Goal: Task Accomplishment & Management: Manage account settings

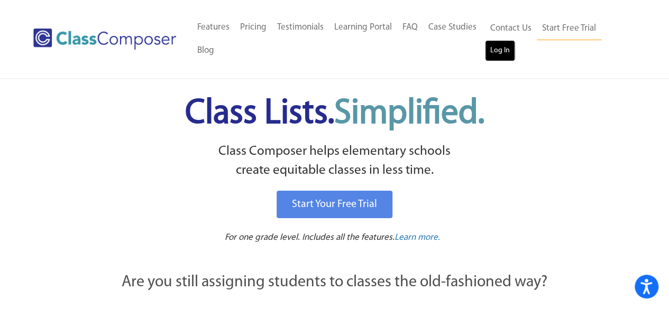
click at [485, 57] on link "Log In" at bounding box center [500, 50] width 30 height 21
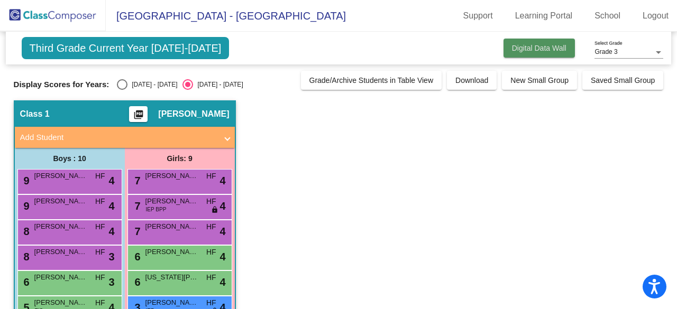
click at [553, 44] on span "Digital Data Wall" at bounding box center [539, 48] width 54 height 8
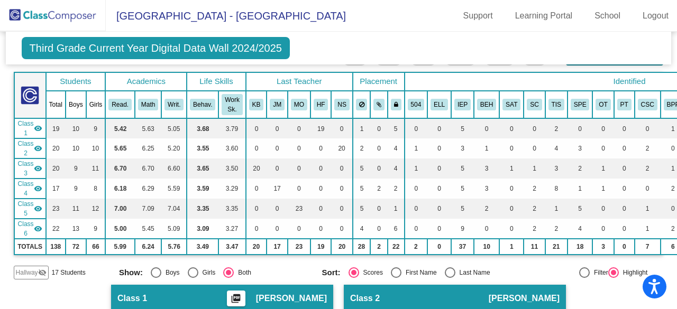
scroll to position [35, 0]
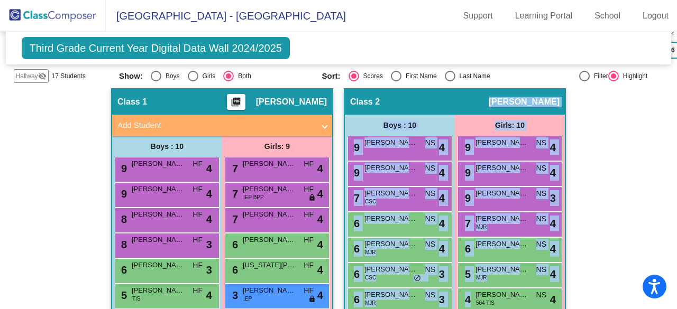
drag, startPoint x: 389, startPoint y: 304, endPoint x: 472, endPoint y: 300, distance: 83.1
click at [472, 300] on div "Class 2 picture_as_pdf Natalie Simich Add Student First Name Last Name Student …" at bounding box center [455, 242] width 220 height 306
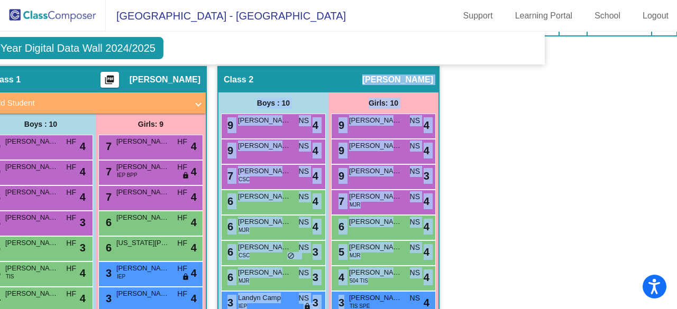
scroll to position [0, 126]
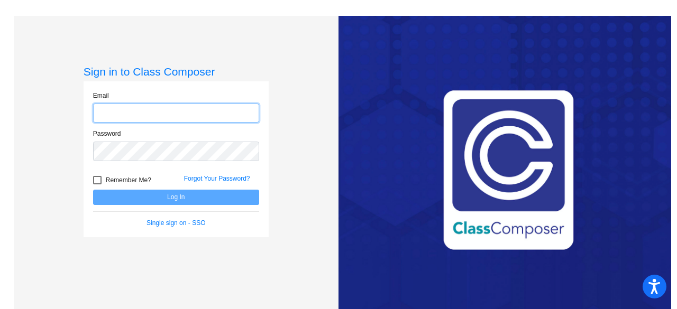
click at [114, 117] on input "email" at bounding box center [176, 114] width 166 height 20
click at [177, 117] on input "email" at bounding box center [176, 114] width 166 height 20
type input "hsmartin@k12.wv.us"
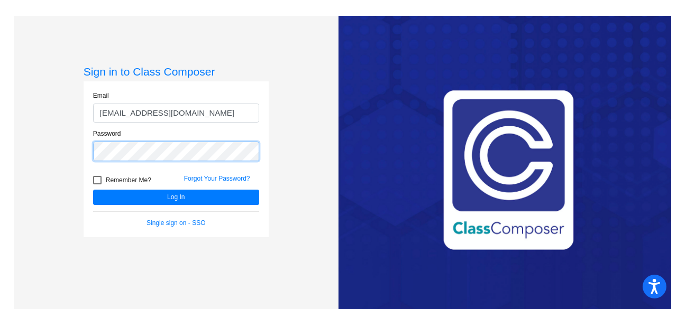
click at [93, 190] on button "Log In" at bounding box center [176, 197] width 166 height 15
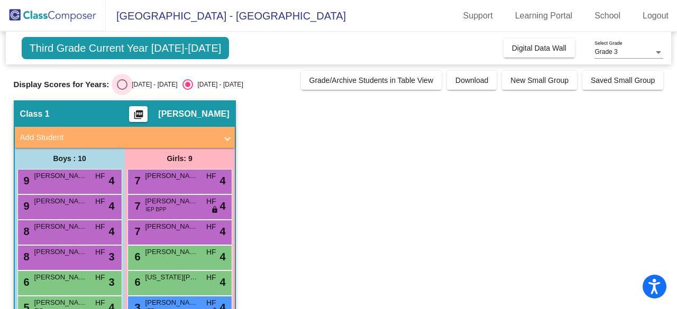
click at [125, 87] on div "Select an option" at bounding box center [122, 84] width 11 height 11
click at [122, 90] on input "2023 - 2024" at bounding box center [122, 90] width 1 height 1
radio input "true"
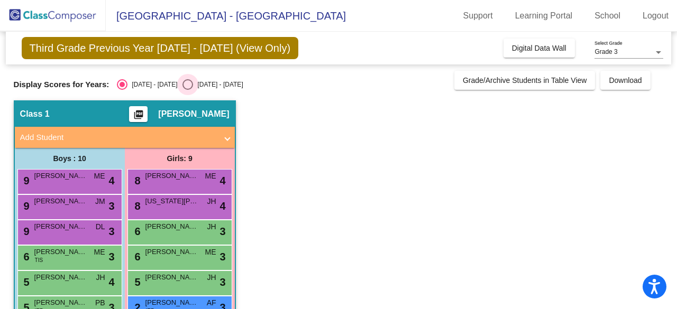
click at [182, 82] on div "Select an option" at bounding box center [187, 84] width 11 height 11
click at [187, 90] on input "2024 - 2025" at bounding box center [187, 90] width 1 height 1
radio input "true"
